Goal: Use online tool/utility: Utilize a website feature to perform a specific function

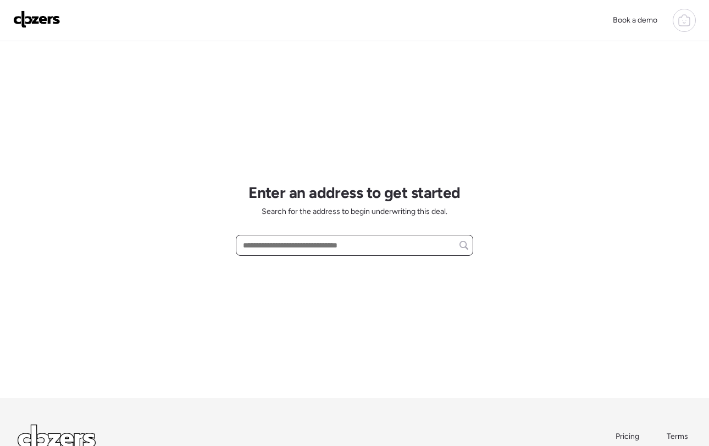
click at [293, 245] on input "text" at bounding box center [355, 244] width 228 height 15
paste input "**********"
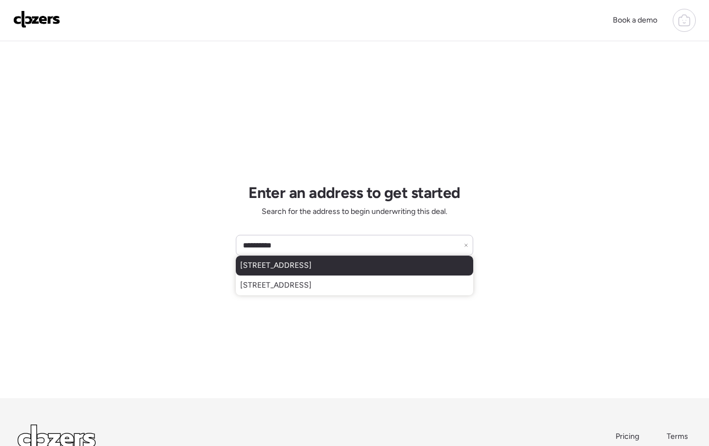
click at [312, 268] on span "[STREET_ADDRESS]" at bounding box center [275, 265] width 71 height 11
type input "**********"
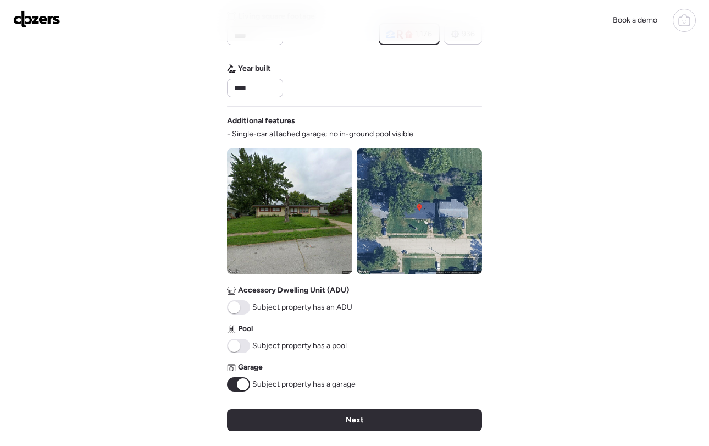
scroll to position [484, 0]
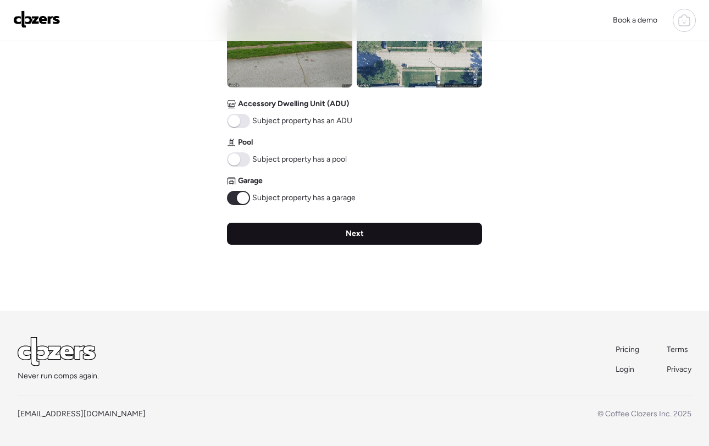
click at [345, 229] on div "Next" at bounding box center [354, 234] width 255 height 22
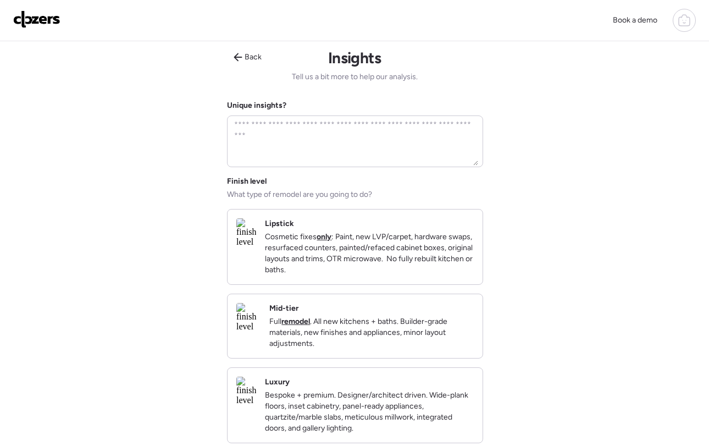
scroll to position [0, 0]
click at [330, 240] on p "Cosmetic fixes only : Paint, new LVP/carpet, hardware swaps, resurfaced counter…" at bounding box center [369, 255] width 209 height 44
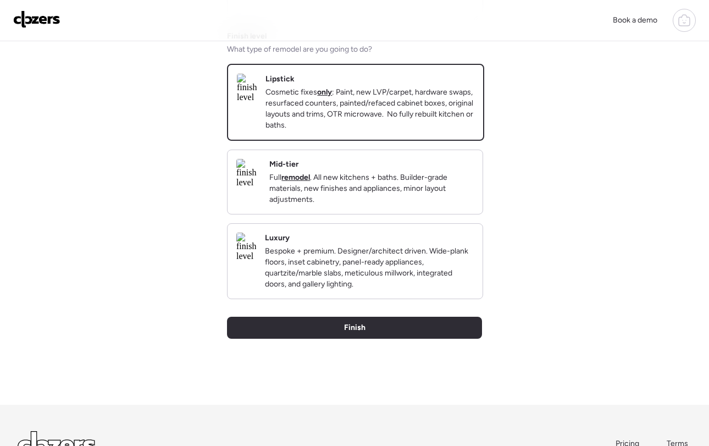
scroll to position [149, 0]
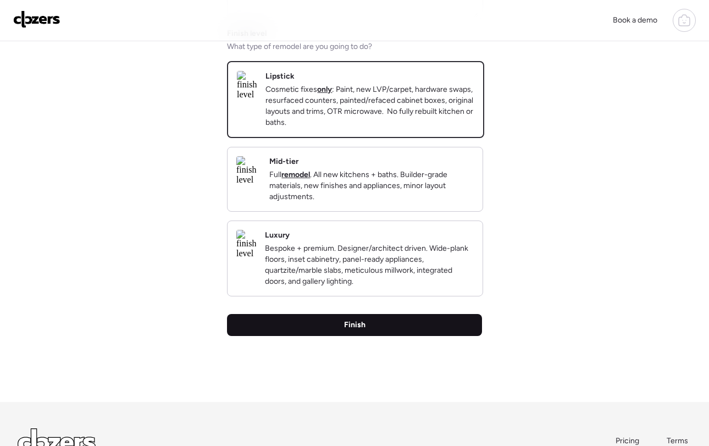
click at [367, 336] on div "Finish" at bounding box center [354, 325] width 255 height 22
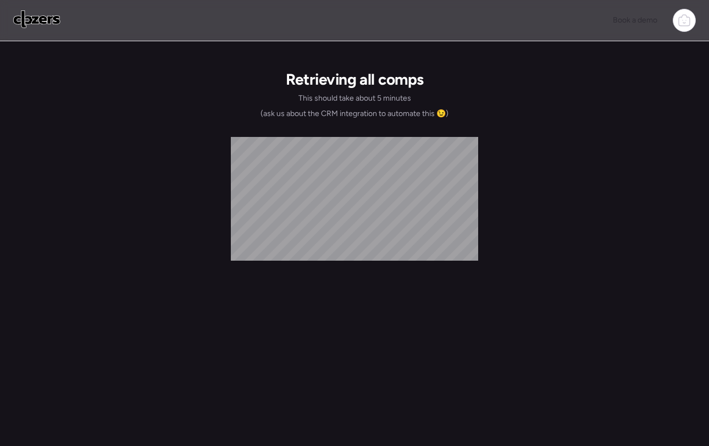
scroll to position [0, 0]
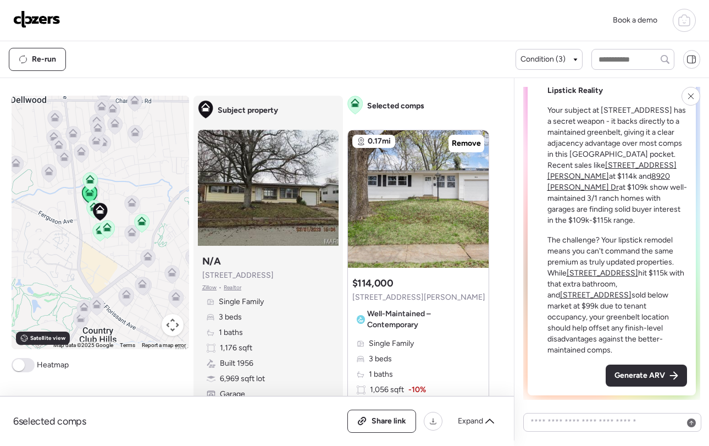
scroll to position [43, 0]
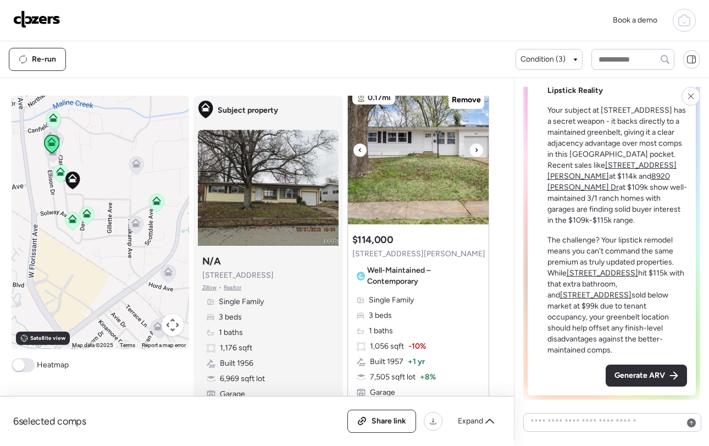
click at [476, 152] on icon at bounding box center [476, 149] width 4 height 13
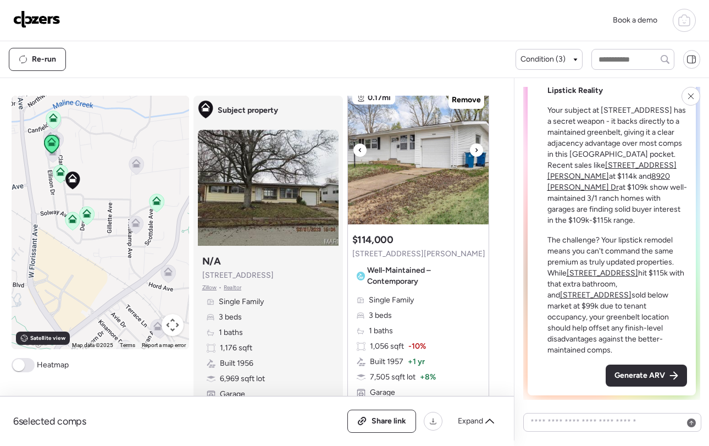
click at [476, 152] on icon at bounding box center [476, 149] width 4 height 13
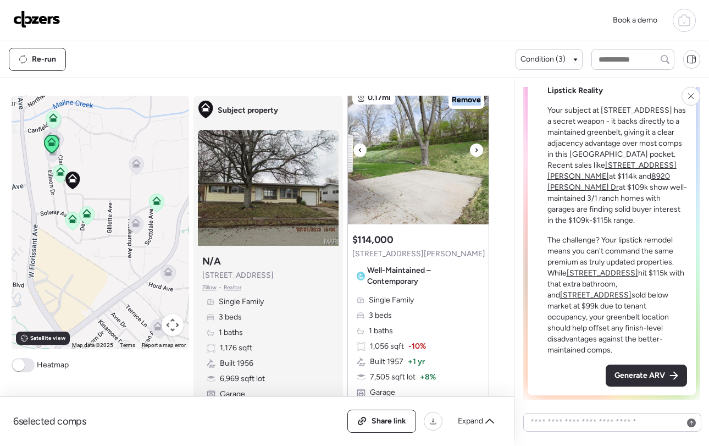
click at [476, 152] on icon at bounding box center [476, 149] width 4 height 13
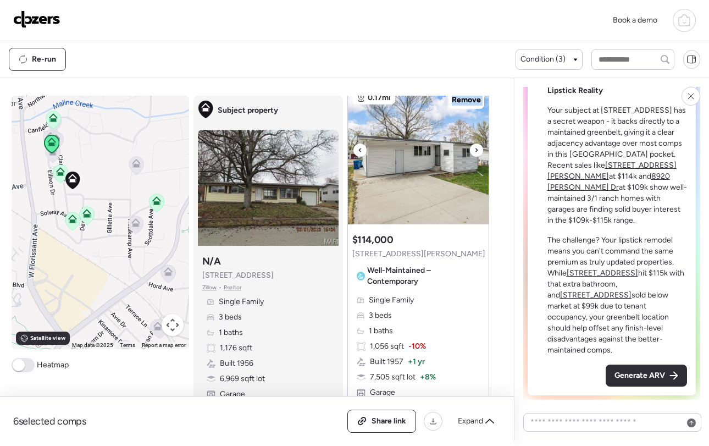
click at [476, 152] on icon at bounding box center [476, 149] width 4 height 13
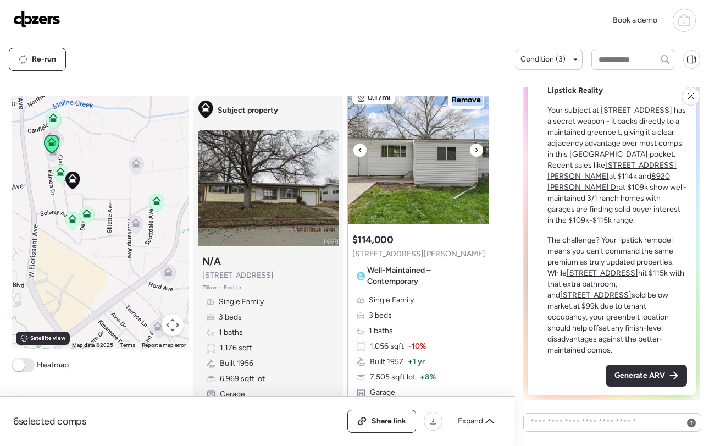
click at [476, 152] on icon at bounding box center [476, 149] width 4 height 13
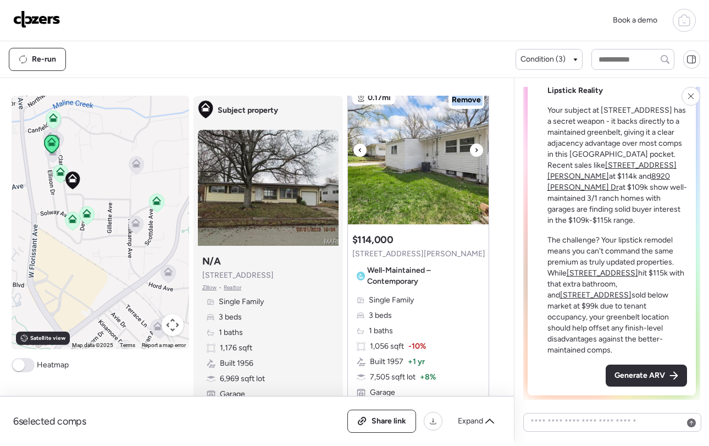
click at [476, 152] on icon at bounding box center [476, 149] width 4 height 13
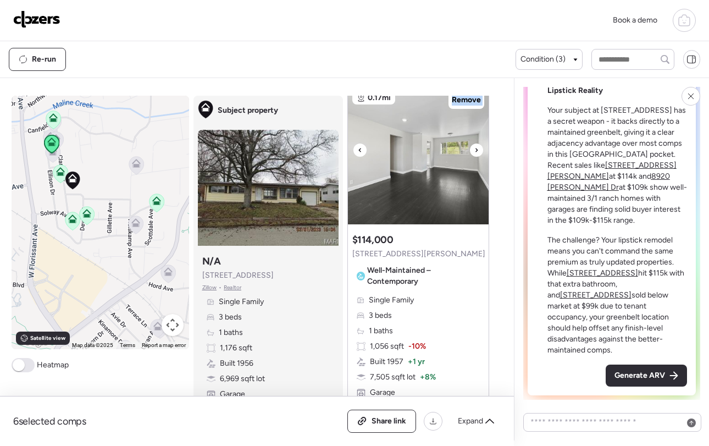
click at [476, 152] on icon at bounding box center [476, 149] width 4 height 13
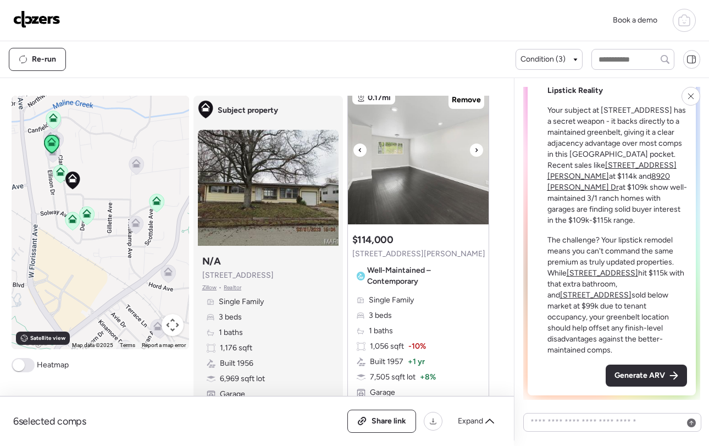
click at [476, 152] on icon at bounding box center [476, 149] width 4 height 13
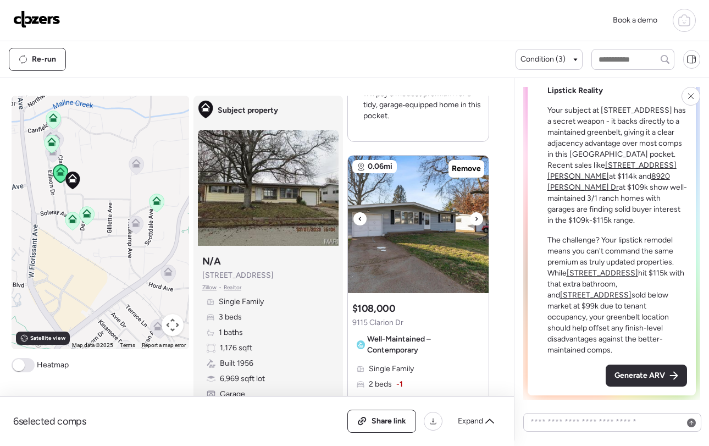
scroll to position [524, 0]
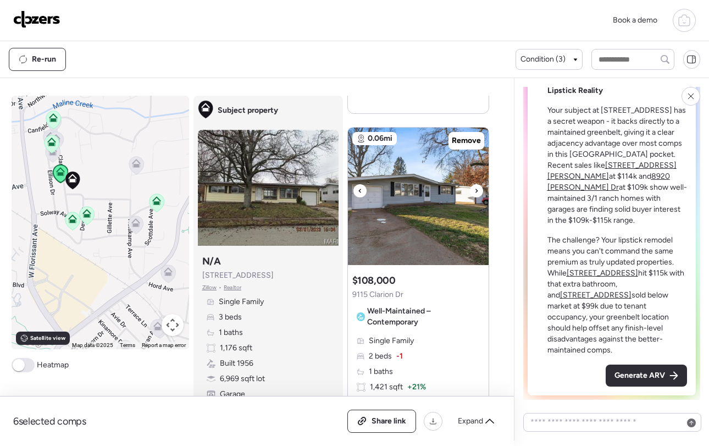
click at [479, 189] on div at bounding box center [476, 190] width 13 height 13
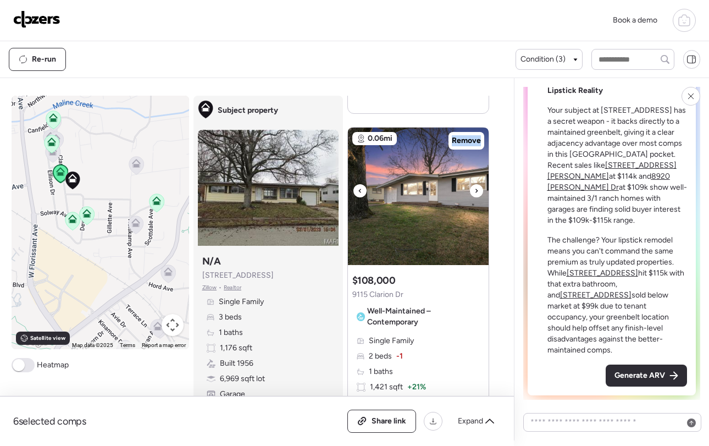
click at [479, 189] on div at bounding box center [476, 190] width 13 height 13
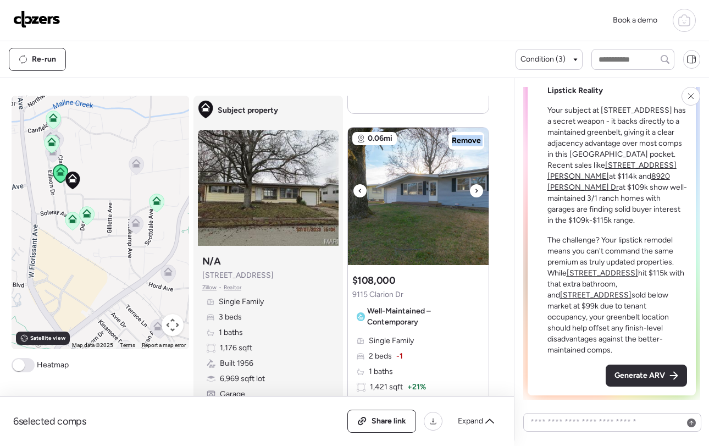
click at [479, 189] on div at bounding box center [476, 190] width 13 height 13
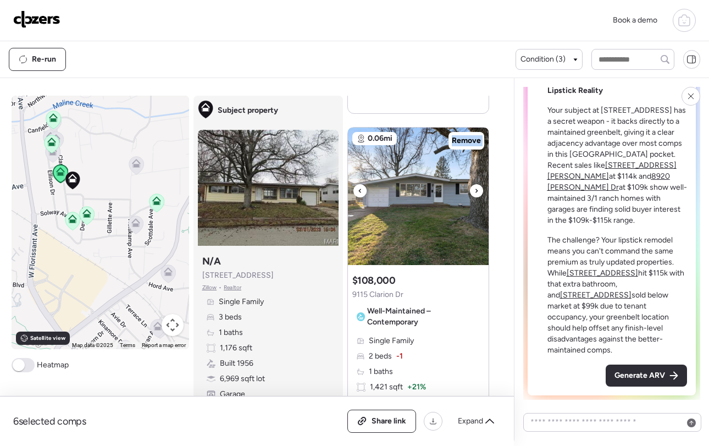
click at [479, 189] on div at bounding box center [476, 190] width 13 height 13
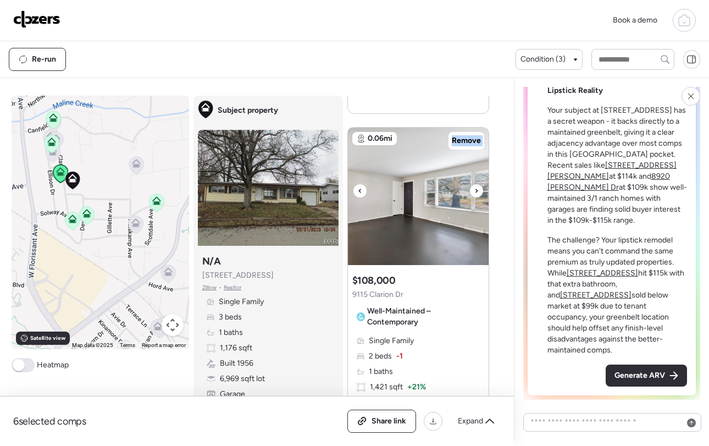
click at [479, 189] on div at bounding box center [476, 190] width 13 height 13
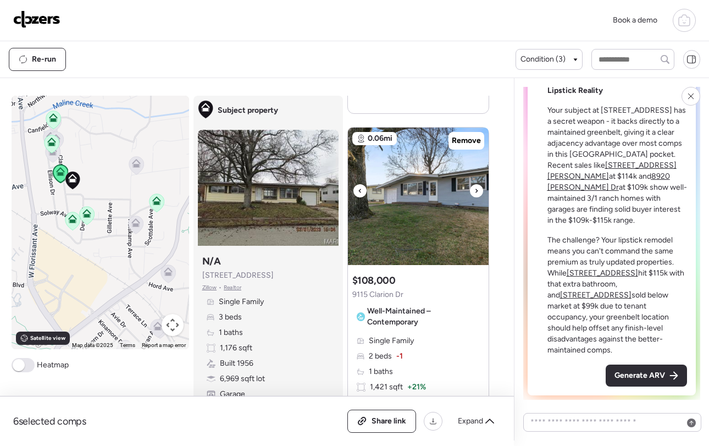
click at [479, 189] on div at bounding box center [476, 190] width 13 height 13
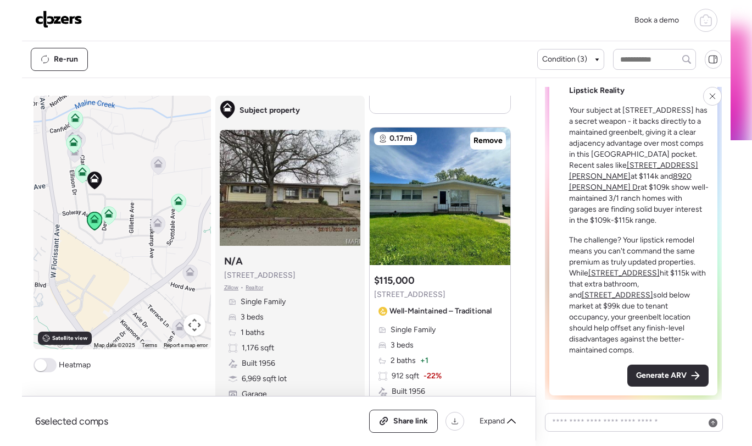
scroll to position [1024, 0]
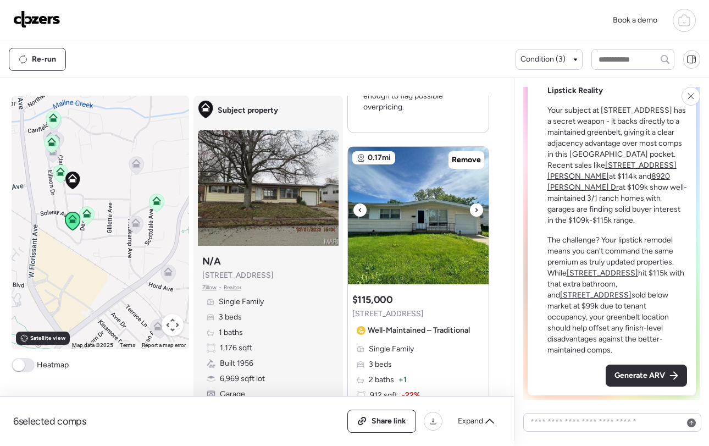
click at [474, 208] on icon at bounding box center [476, 209] width 4 height 13
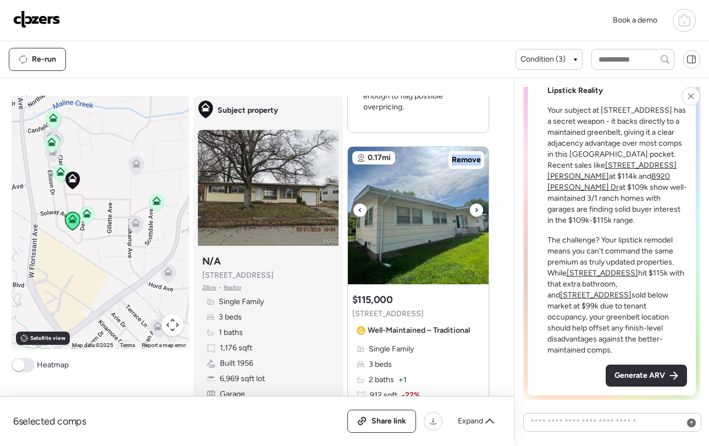
click at [474, 208] on icon at bounding box center [476, 209] width 4 height 13
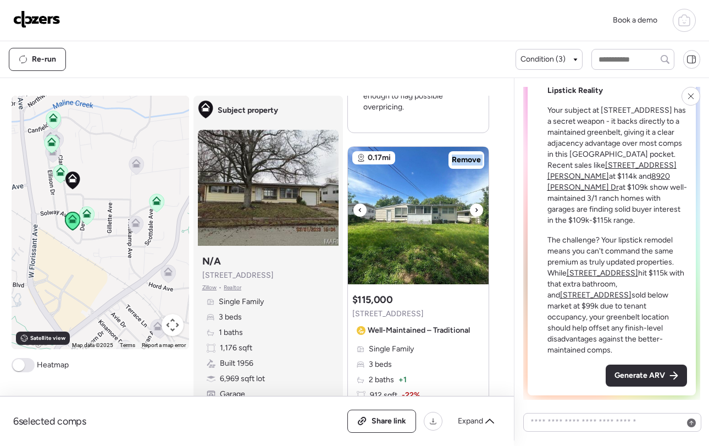
click at [474, 208] on icon at bounding box center [476, 209] width 4 height 13
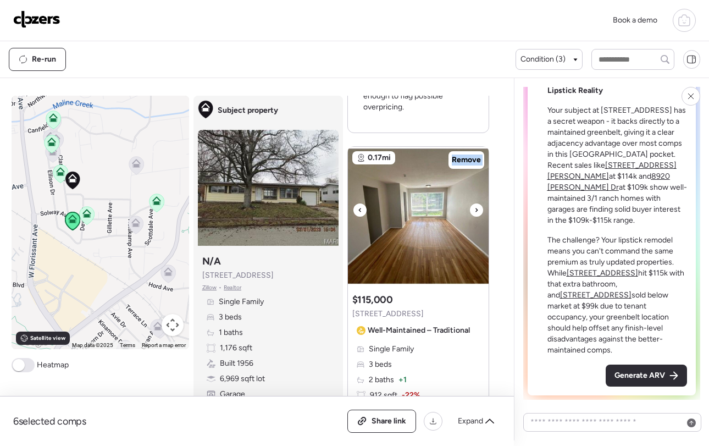
click at [474, 208] on icon at bounding box center [476, 209] width 4 height 13
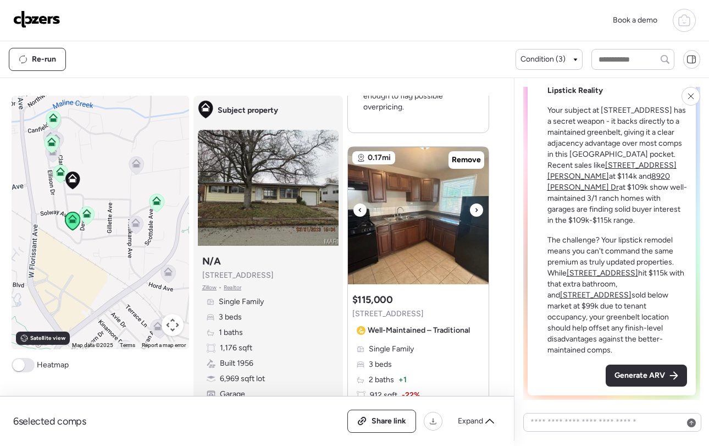
click at [474, 208] on icon at bounding box center [476, 209] width 4 height 13
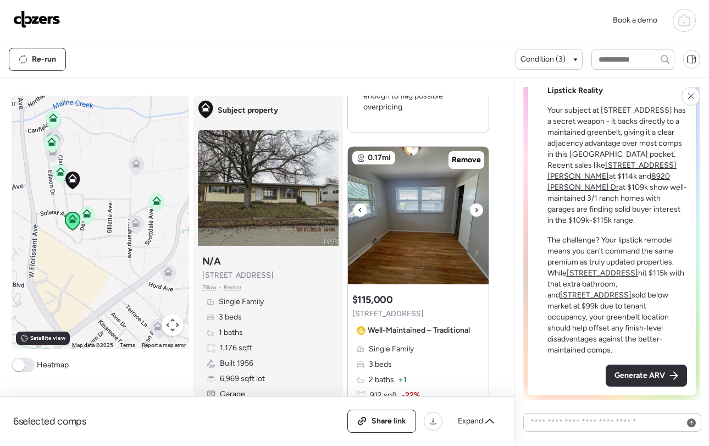
click at [474, 208] on icon at bounding box center [476, 209] width 4 height 13
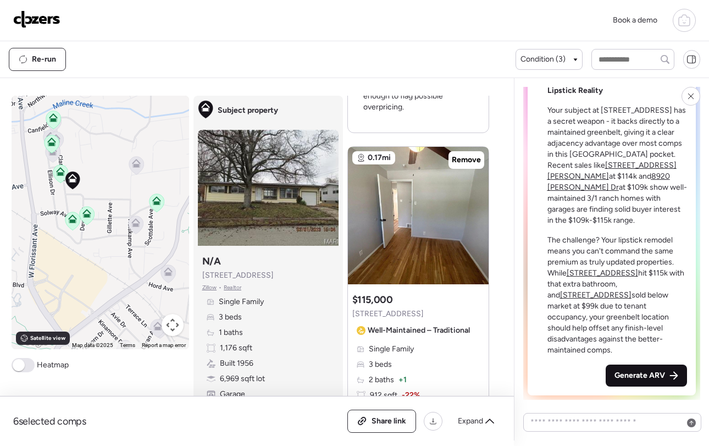
click at [661, 375] on span "Generate ARV" at bounding box center [639, 375] width 51 height 11
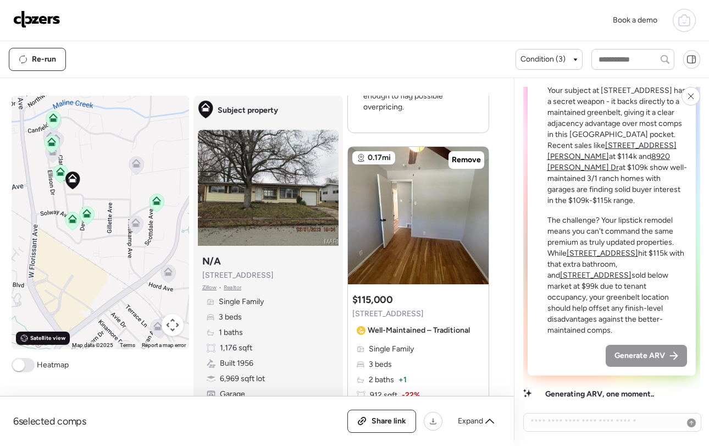
click at [34, 339] on span "Satellite view" at bounding box center [47, 338] width 35 height 9
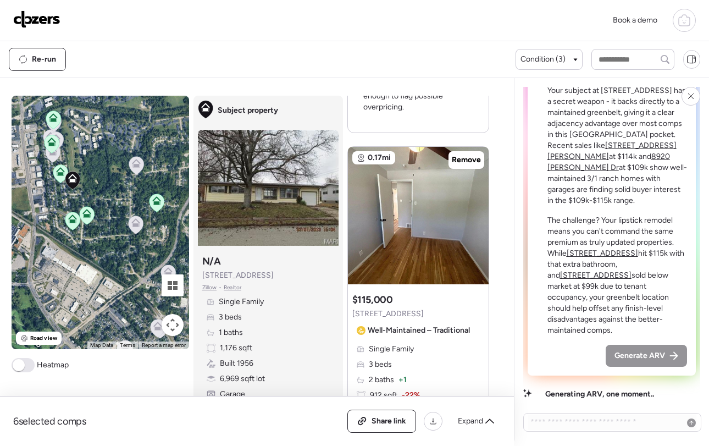
click at [20, 361] on span at bounding box center [19, 365] width 12 height 12
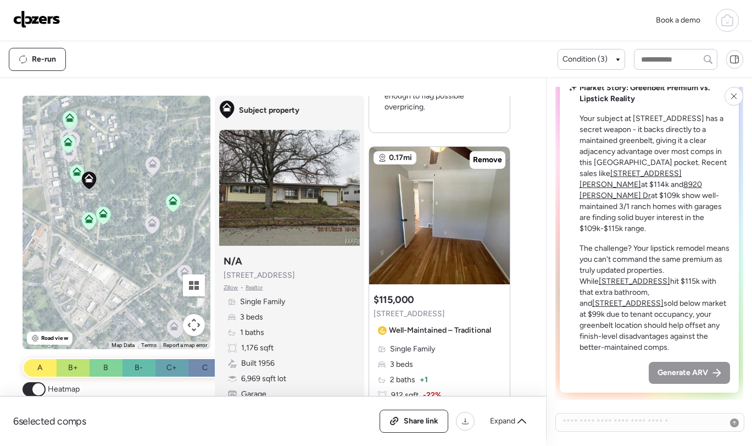
scroll to position [0, 0]
